Goal: Check status: Check status

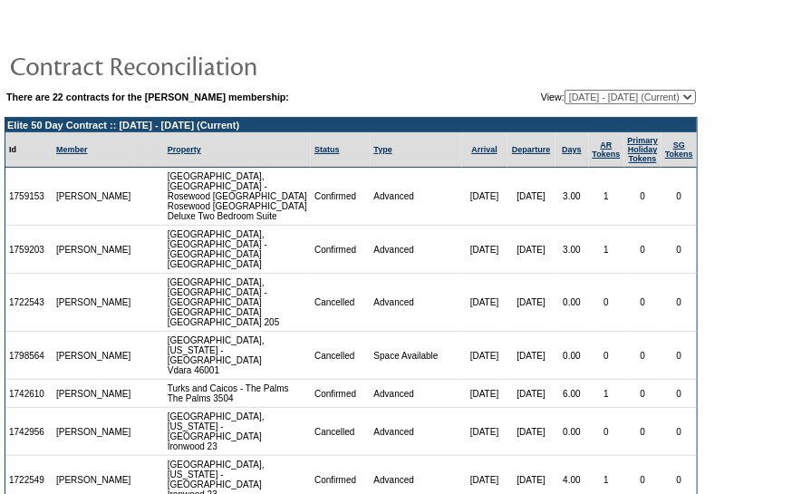
click at [687, 302] on td "0" at bounding box center [678, 303] width 35 height 58
click at [684, 303] on td "0" at bounding box center [678, 303] width 35 height 58
click at [28, 190] on td "1759153" at bounding box center [28, 197] width 47 height 58
copy td "1759153"
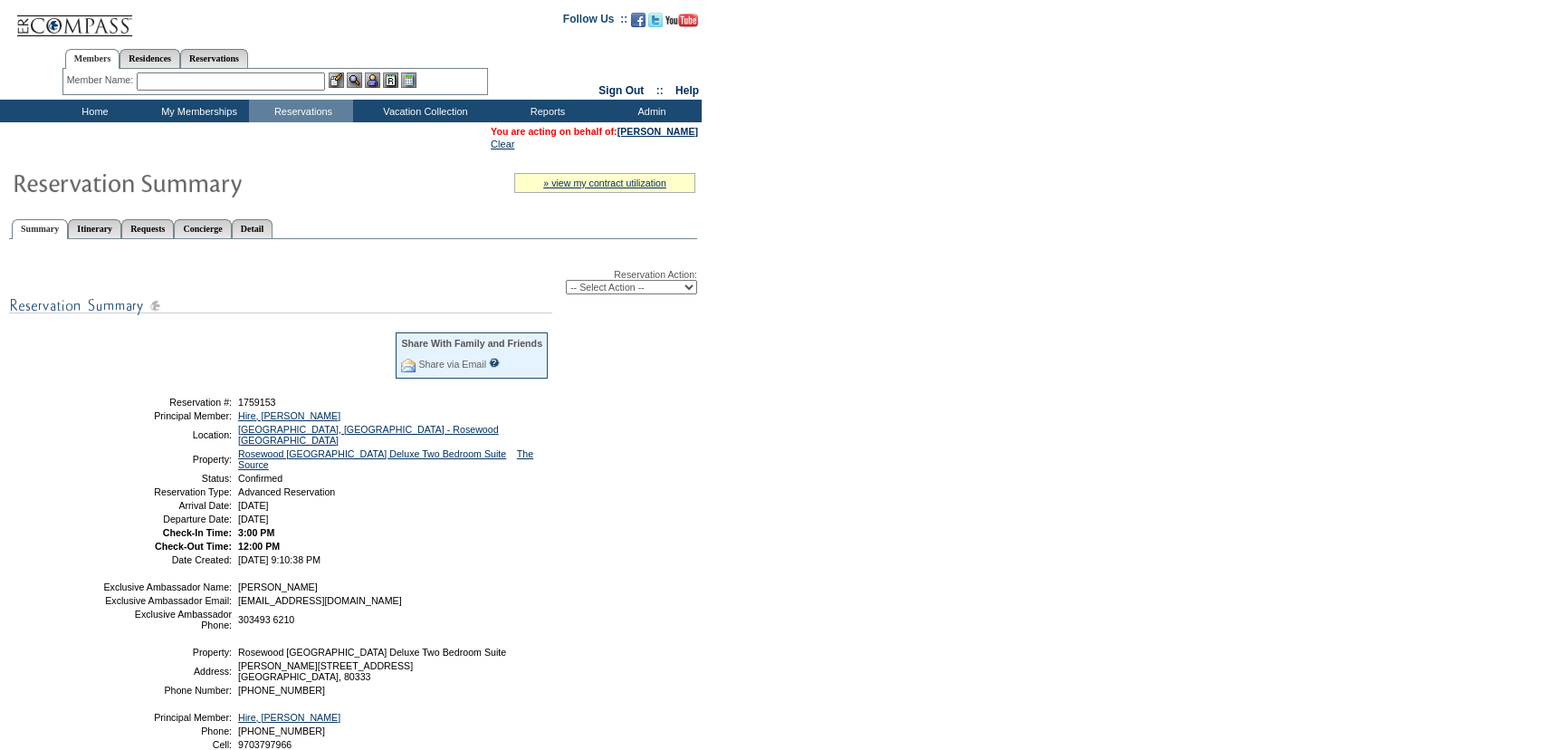
click at [725, 282] on form "Follow Us ::" at bounding box center [784, 452] width 1568 height 904
click at [274, 236] on link "Detail" at bounding box center [253, 228] width 42 height 19
